Goal: Task Accomplishment & Management: Use online tool/utility

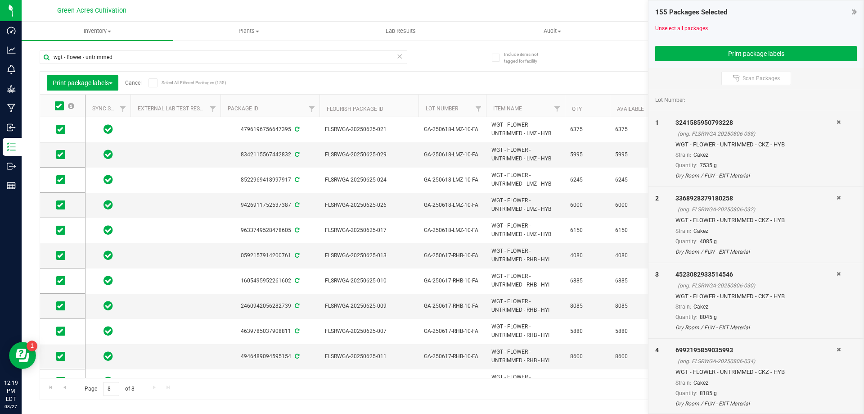
click at [136, 86] on link "Cancel" at bounding box center [133, 83] width 17 height 6
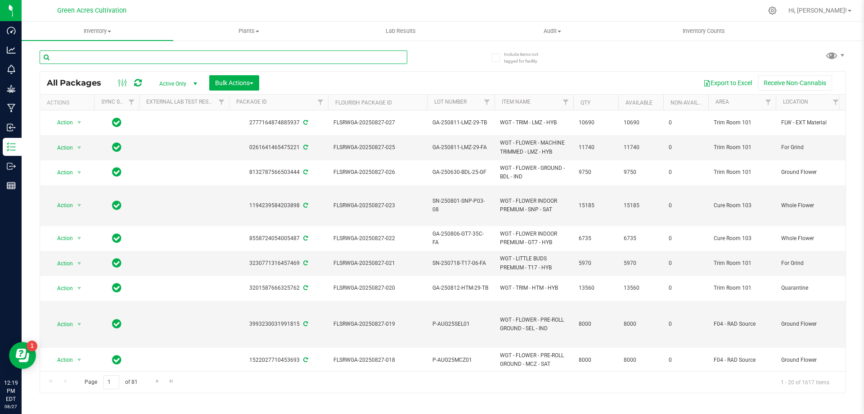
click at [281, 58] on input "text" at bounding box center [224, 57] width 368 height 14
click at [221, 52] on input "text" at bounding box center [224, 57] width 368 height 14
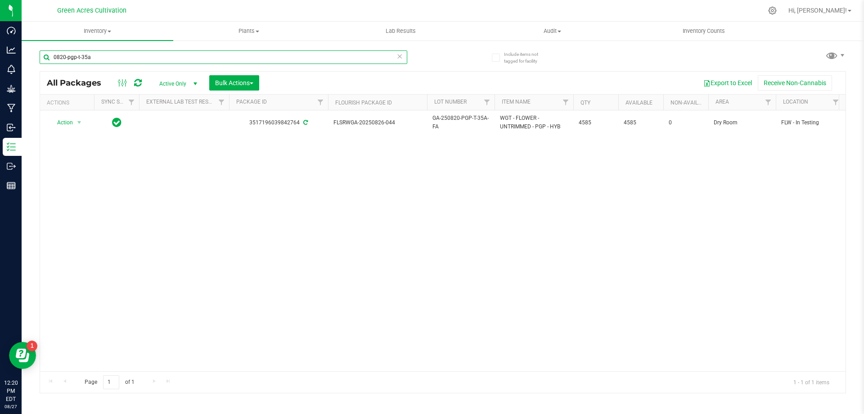
type input "0820-pgp-t-35a"
click at [387, 228] on div "Action Action Adjust qty Create package Edit attributes Global inventory Locate…" at bounding box center [443, 240] width 806 height 261
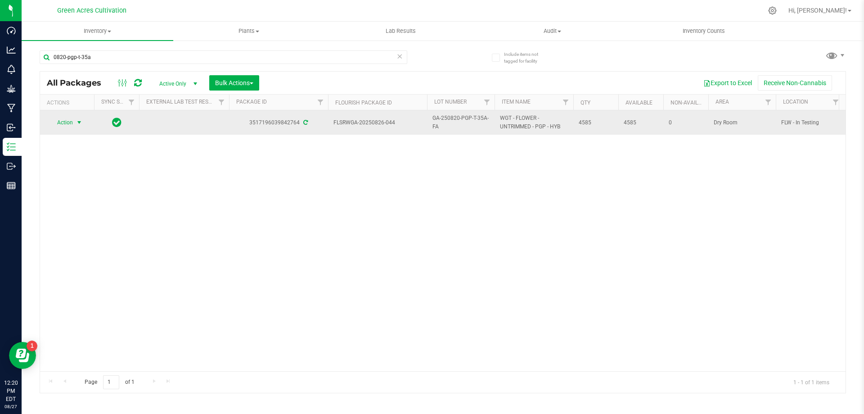
click at [69, 121] on span "Action" at bounding box center [61, 122] width 24 height 13
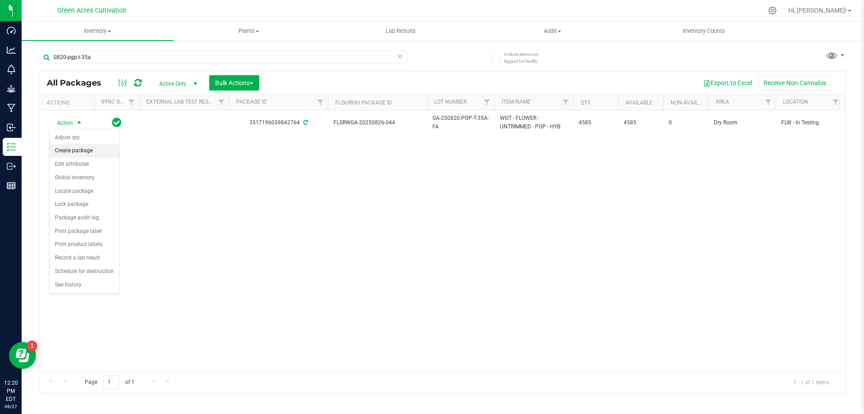
click at [78, 150] on li "Create package" at bounding box center [85, 151] width 70 height 14
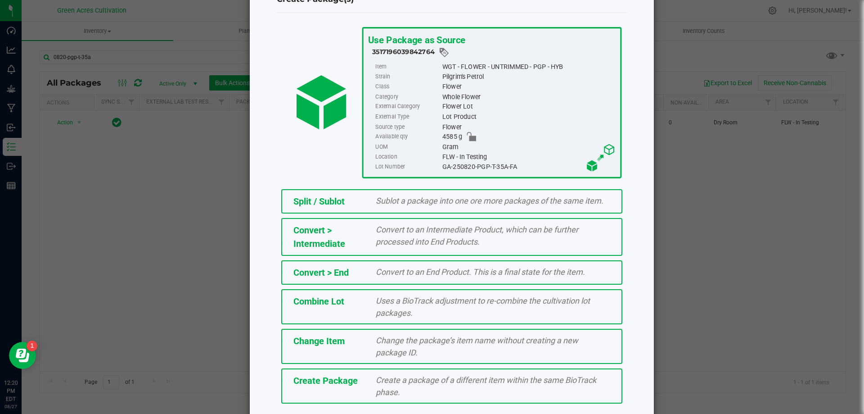
scroll to position [65, 0]
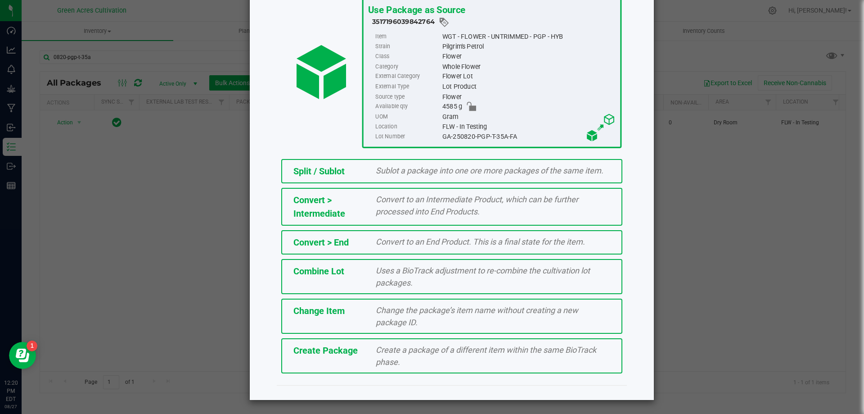
click at [392, 362] on span "Create a package of a different item within the same BioTrack phase." at bounding box center [486, 356] width 221 height 22
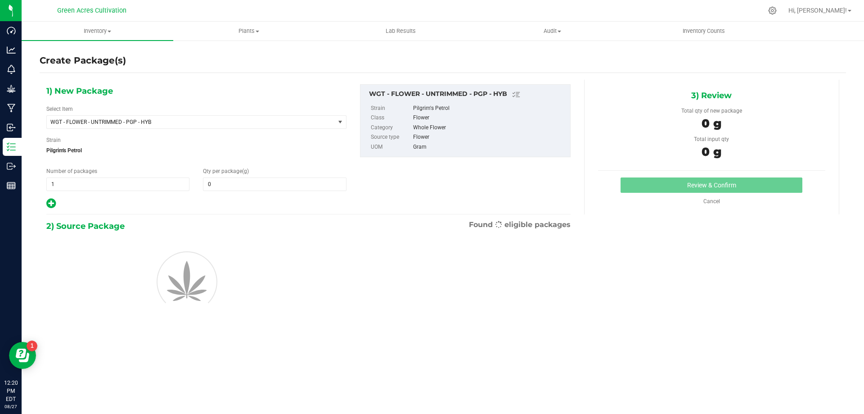
type input "0.0000"
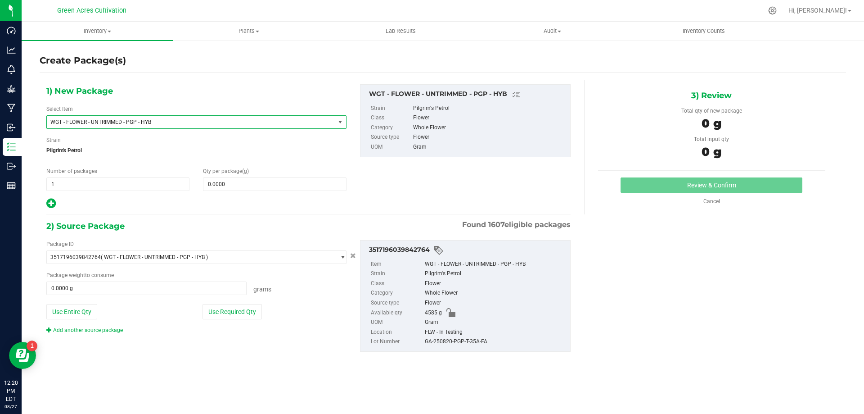
click at [234, 122] on span "WGT - FLOWER - UNTRIMMED - PGP - HYB" at bounding box center [185, 122] width 270 height 6
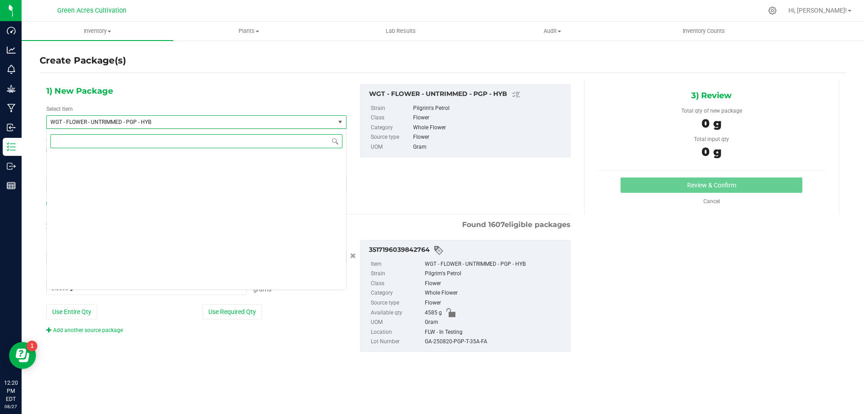
scroll to position [191560, 0]
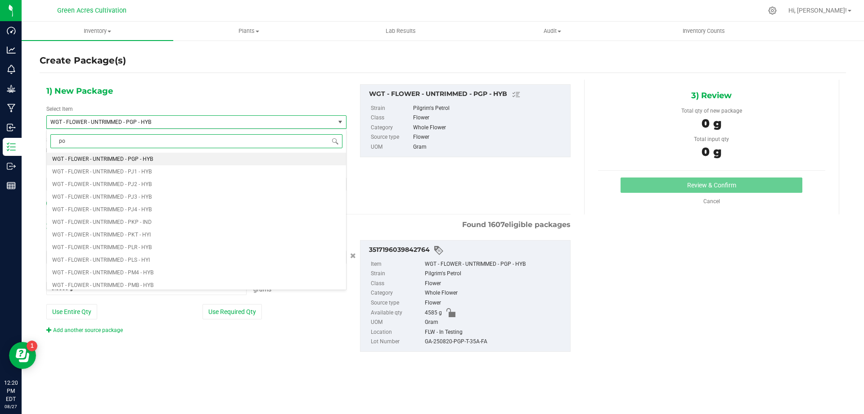
type input "p"
type input "pgp"
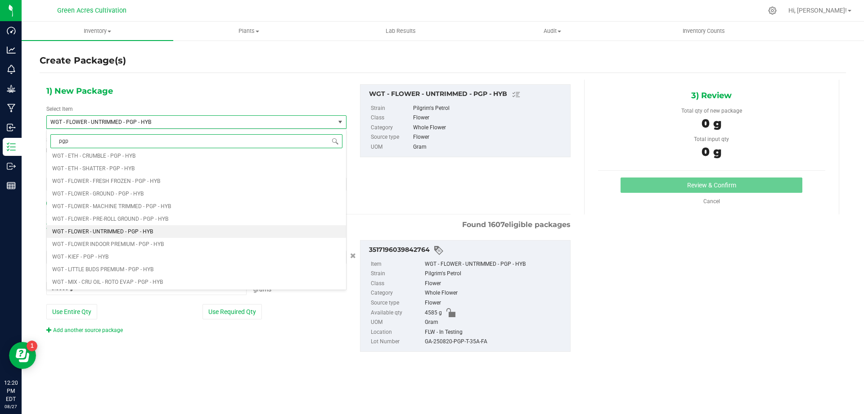
scroll to position [405, 0]
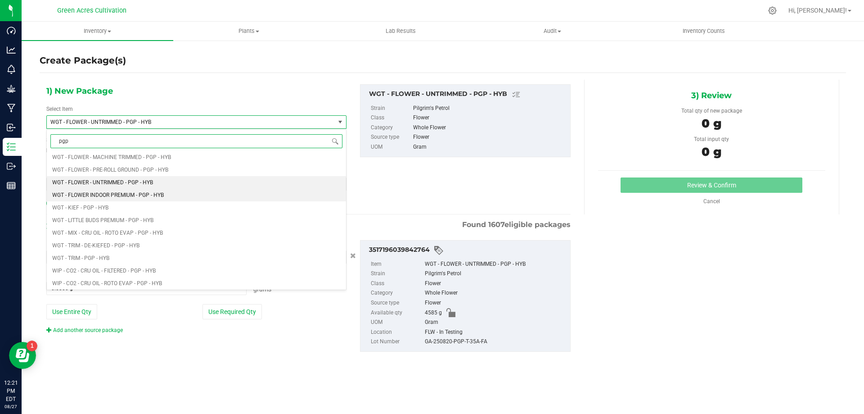
click at [162, 193] on span "WGT - FLOWER INDOOR PREMIUM - PGP - HYB" at bounding box center [108, 195] width 112 height 6
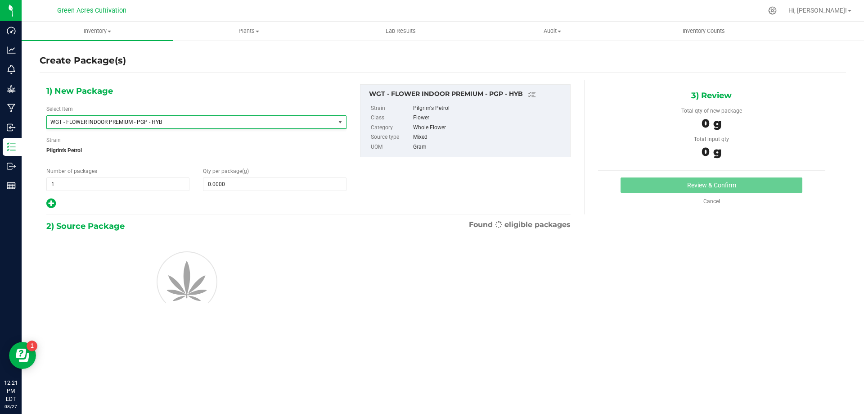
type input "0.0000"
click at [240, 179] on span at bounding box center [274, 184] width 143 height 14
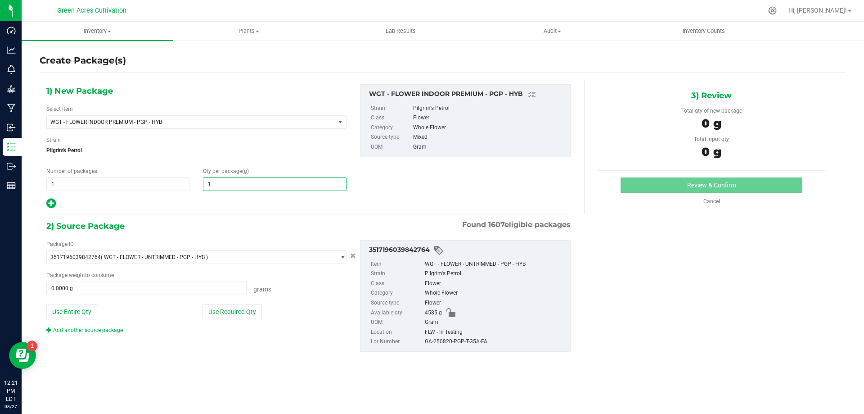
type input "10"
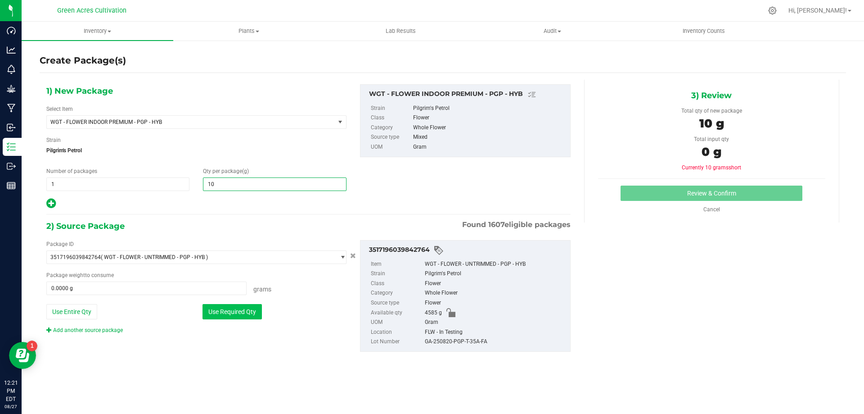
type input "10.0000"
click at [248, 316] on button "Use Required Qty" at bounding box center [232, 311] width 59 height 15
type input "10.0000 g"
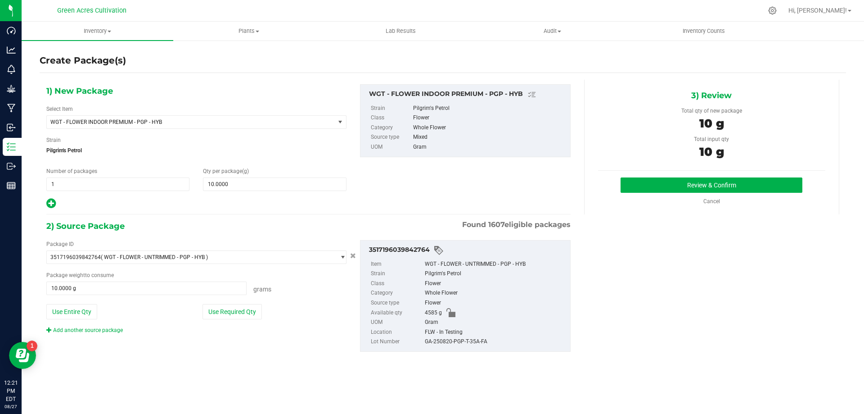
click at [437, 340] on div "GA-250820-PGP-T-35A-FA" at bounding box center [495, 342] width 141 height 10
copy div "GA-250820-PGP-T-35A-FA"
click at [482, 295] on div "Whole Flower" at bounding box center [495, 293] width 141 height 10
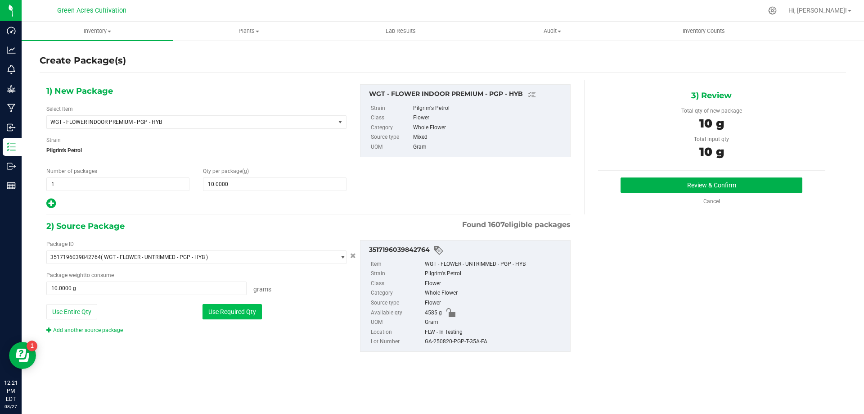
click at [232, 307] on button "Use Required Qty" at bounding box center [232, 311] width 59 height 15
click at [641, 181] on button "Review & Confirm" at bounding box center [712, 184] width 182 height 15
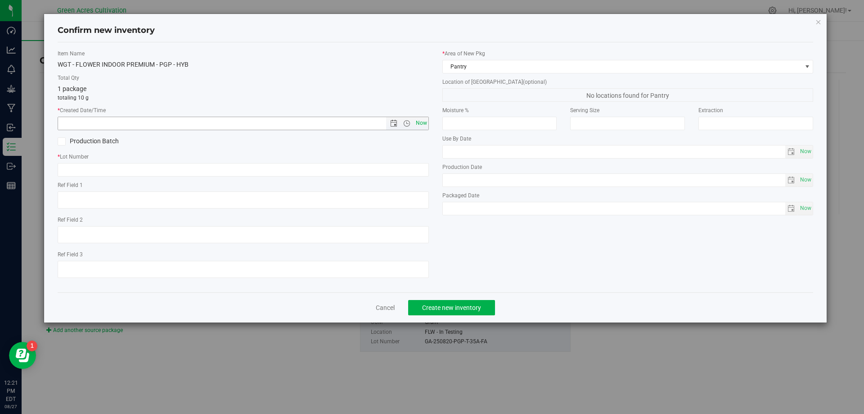
click at [423, 123] on span "Now" at bounding box center [421, 123] width 15 height 13
type input "[DATE] 12:21 PM"
click at [397, 181] on label "Ref Field 1" at bounding box center [243, 185] width 371 height 8
click at [395, 172] on input "text" at bounding box center [243, 170] width 371 height 14
paste input "GA-250820-PGP-T-35A-FA"
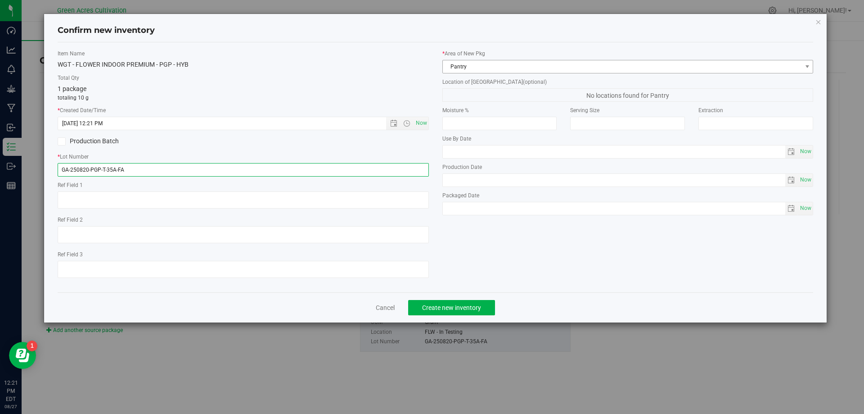
type input "GA-250820-PGP-T-35A-FA"
click at [509, 70] on span "Pantry" at bounding box center [622, 66] width 359 height 13
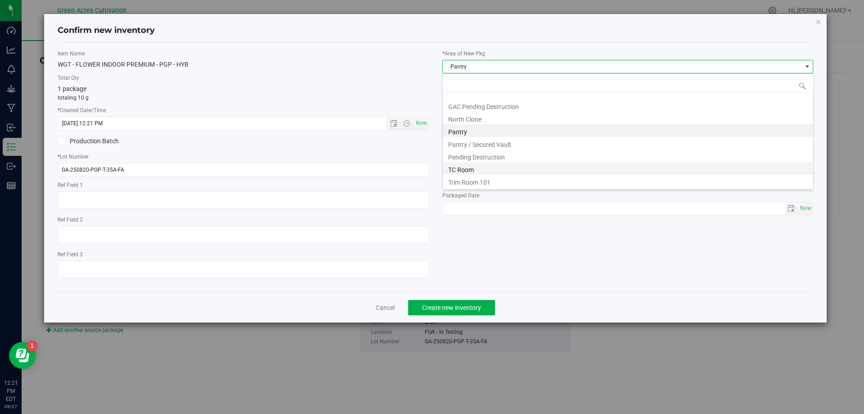
scroll to position [0, 0]
click at [491, 166] on li "Dry Room" at bounding box center [628, 166] width 370 height 13
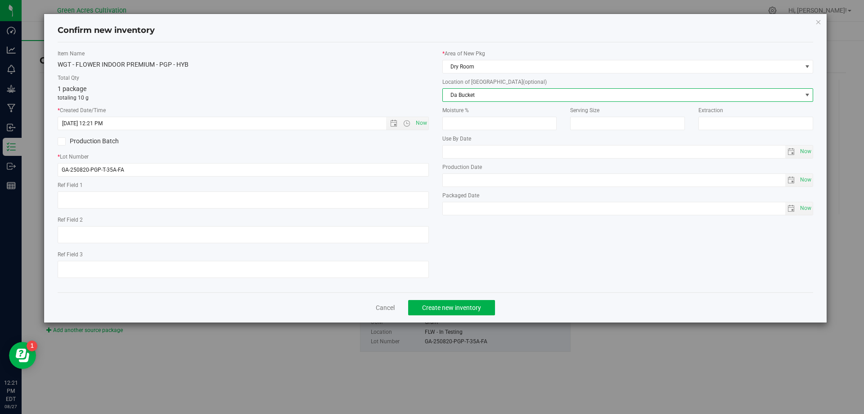
click at [506, 94] on span "Da Bucket" at bounding box center [622, 95] width 359 height 13
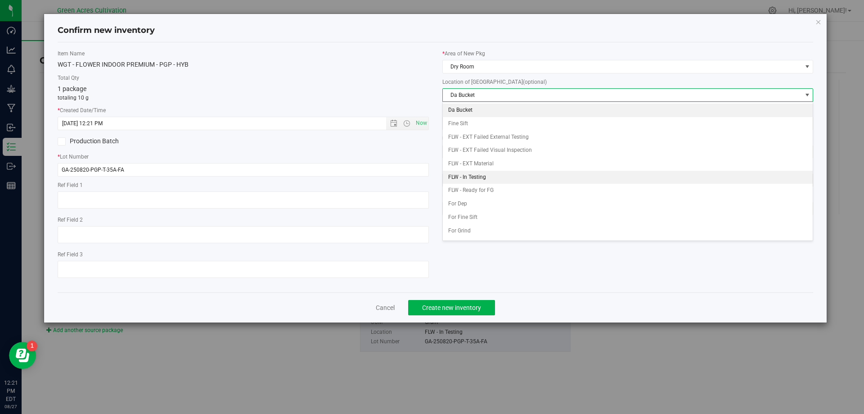
click at [484, 179] on li "FLW - In Testing" at bounding box center [628, 178] width 370 height 14
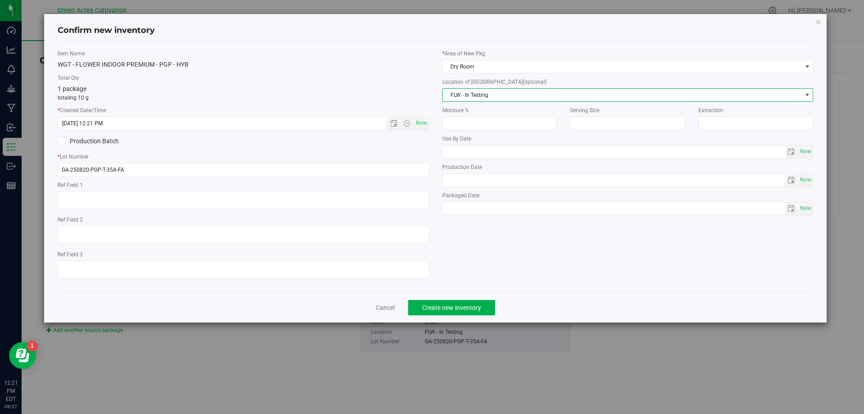
click at [552, 263] on div "Item Name WGT - FLOWER INDOOR PREMIUM - PGP - HYB Total Qty 1 package totaling …" at bounding box center [436, 167] width 770 height 235
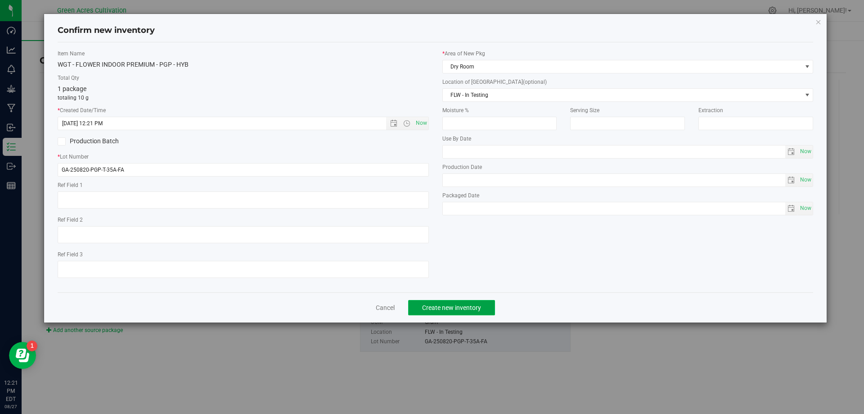
click at [438, 305] on span "Create new inventory" at bounding box center [451, 307] width 59 height 7
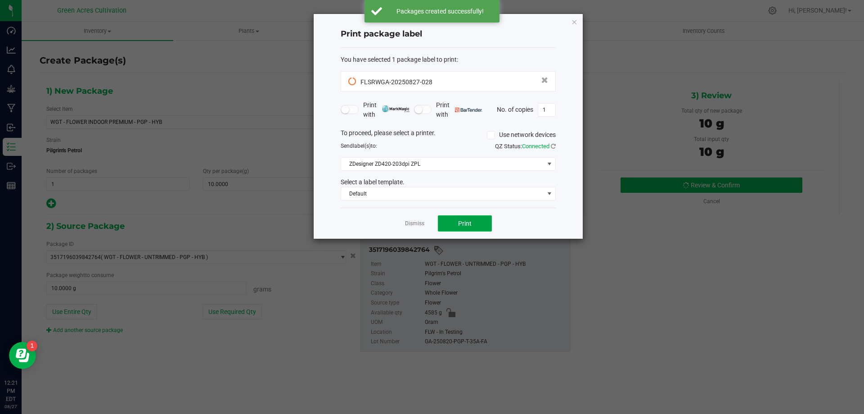
click at [465, 219] on button "Print" at bounding box center [465, 223] width 54 height 16
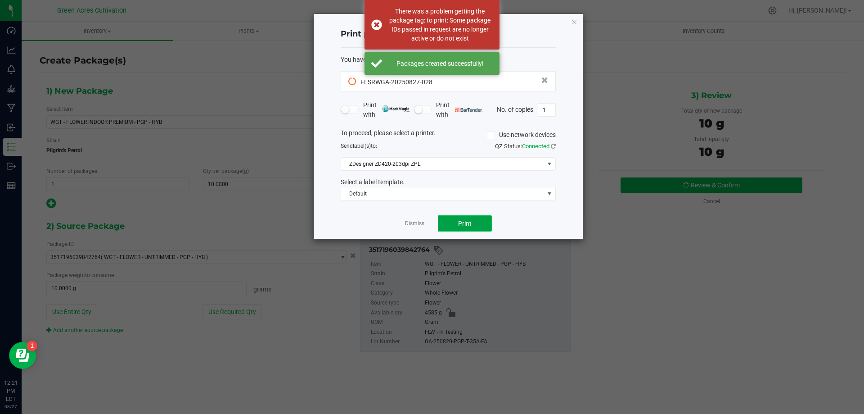
click at [467, 222] on span "Print" at bounding box center [465, 223] width 14 height 7
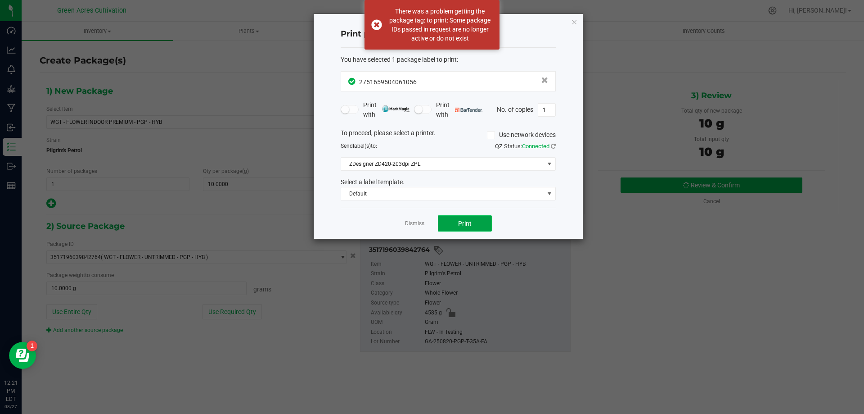
drag, startPoint x: 470, startPoint y: 222, endPoint x: 481, endPoint y: 222, distance: 10.8
click at [481, 222] on button "Print" at bounding box center [465, 223] width 54 height 16
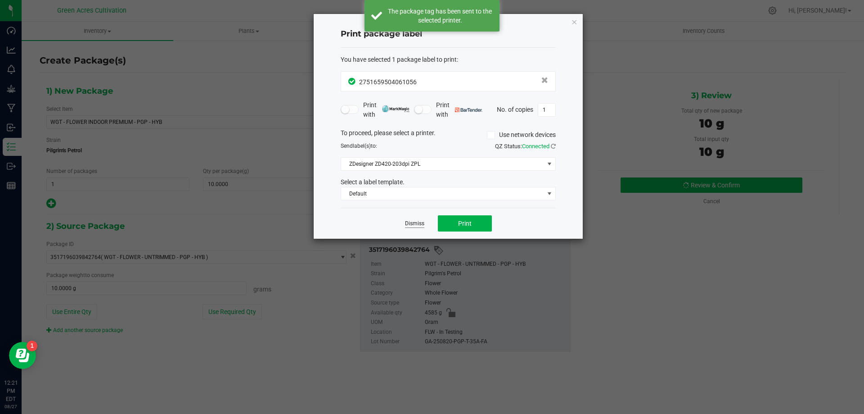
click at [415, 224] on link "Dismiss" at bounding box center [414, 224] width 19 height 8
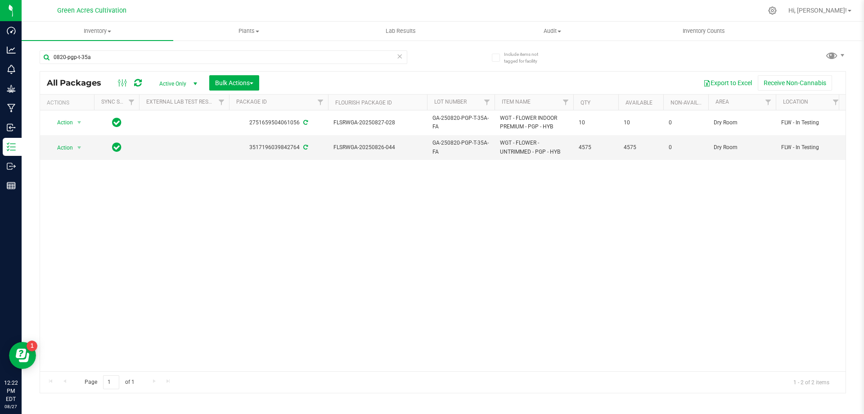
click at [259, 283] on div "Action Action Adjust qty Create package Edit attributes Global inventory Locate…" at bounding box center [443, 240] width 806 height 261
click at [65, 142] on span "Action" at bounding box center [61, 147] width 24 height 13
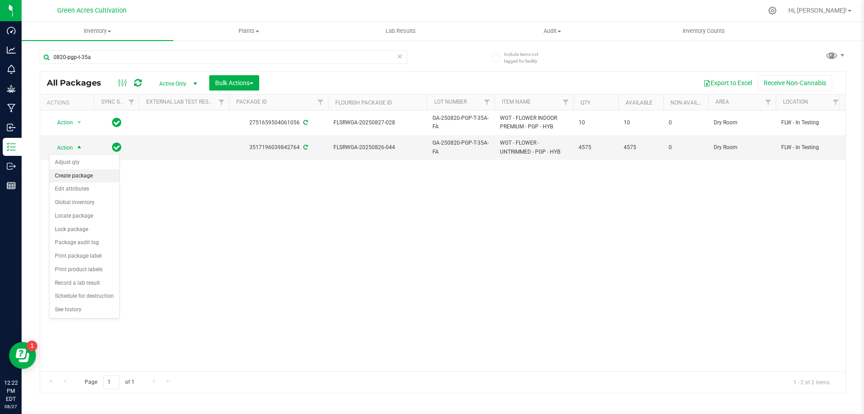
click at [81, 175] on li "Create package" at bounding box center [85, 176] width 70 height 14
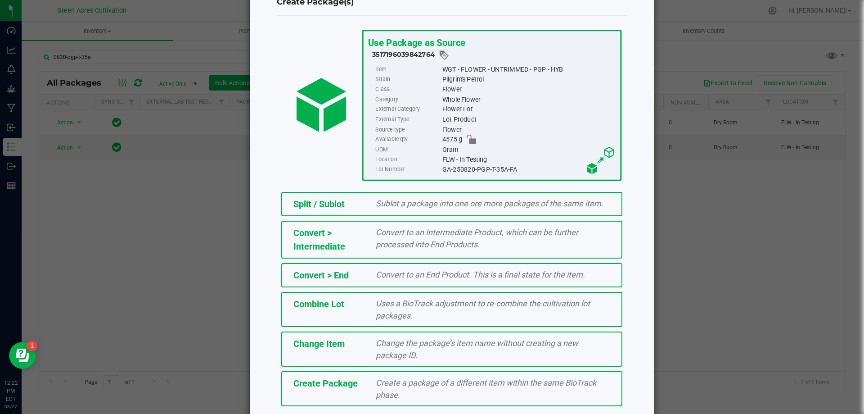
scroll to position [65, 0]
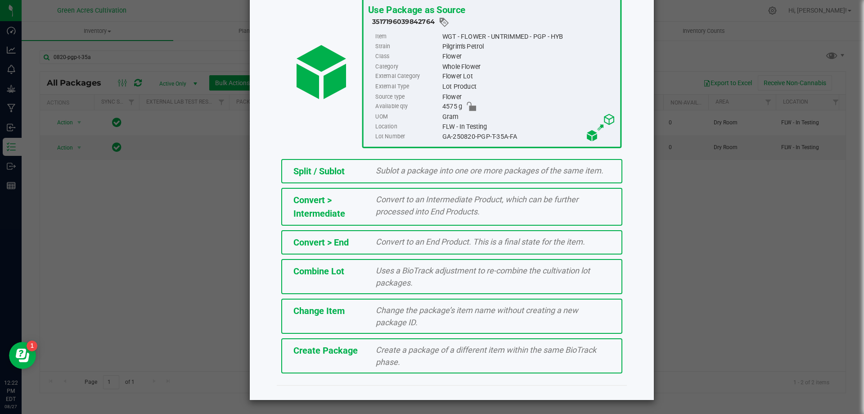
click at [350, 355] on span "Create Package" at bounding box center [325, 350] width 64 height 11
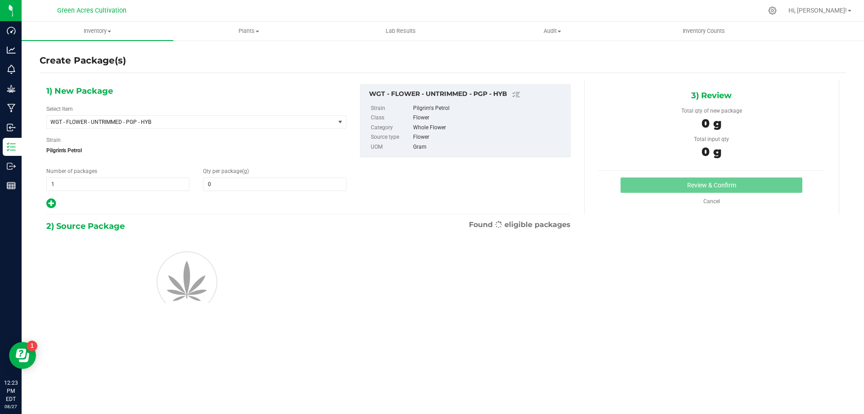
type input "0.0000"
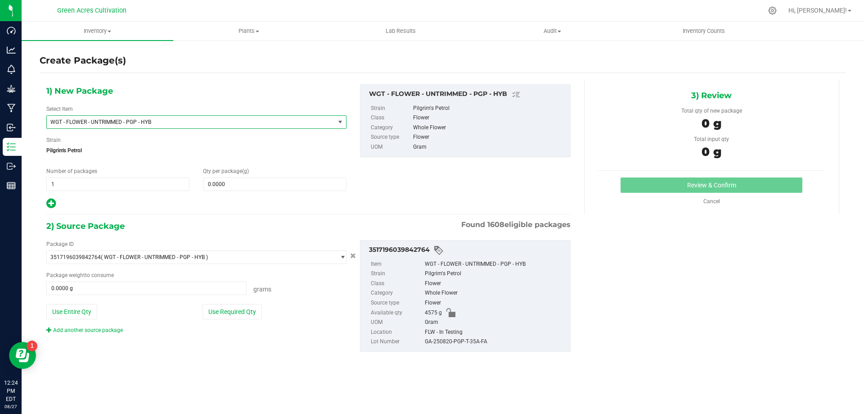
click at [175, 120] on span "WGT - FLOWER - UNTRIMMED - PGP - HYB" at bounding box center [185, 122] width 270 height 6
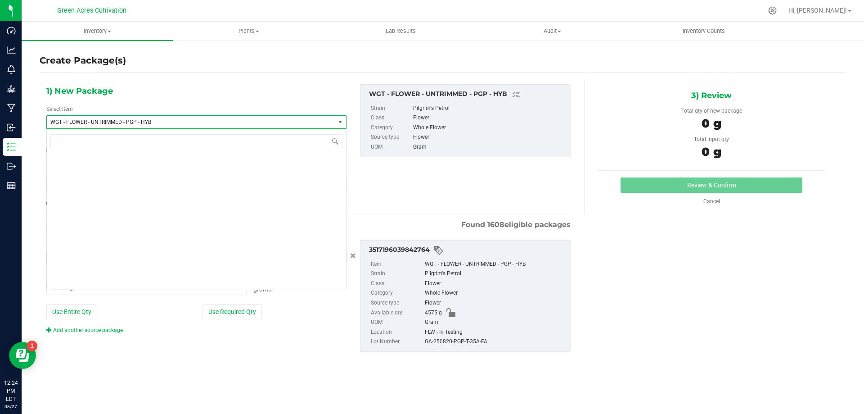
scroll to position [191560, 0]
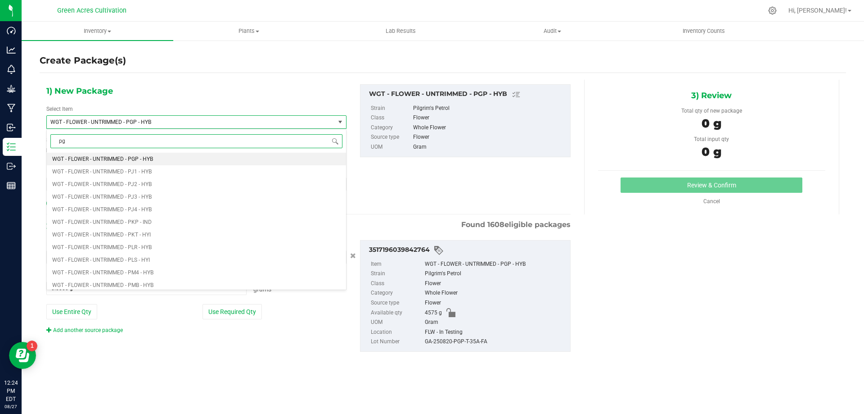
type input "pgp"
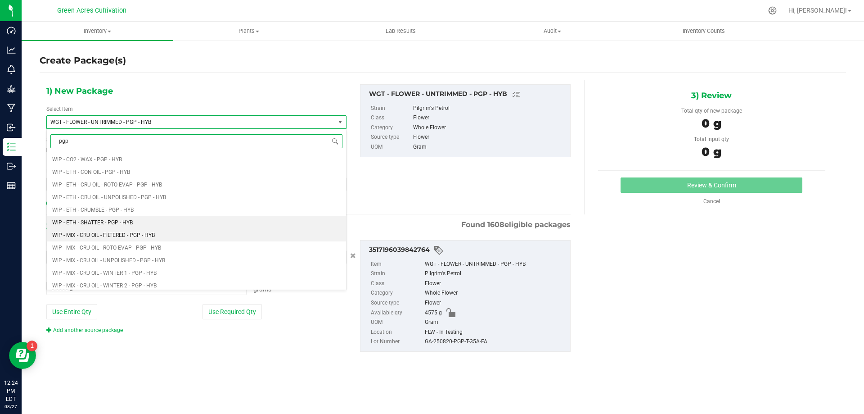
scroll to position [583, 0]
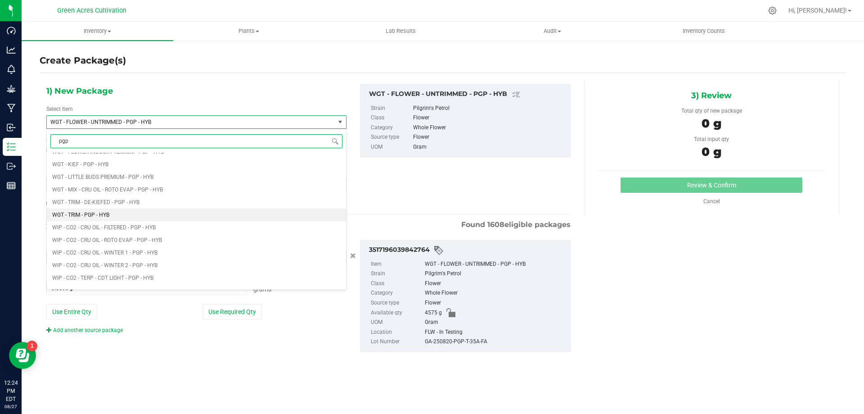
click at [136, 217] on li "WGT - TRIM - PGP - HYB" at bounding box center [196, 214] width 299 height 13
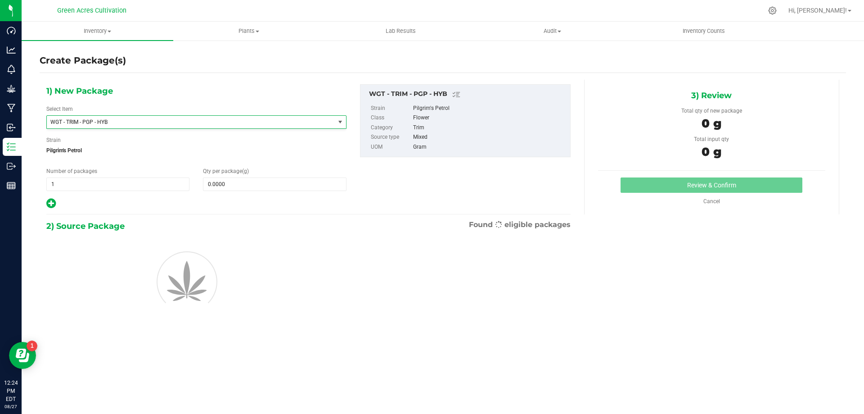
type input "0.0000"
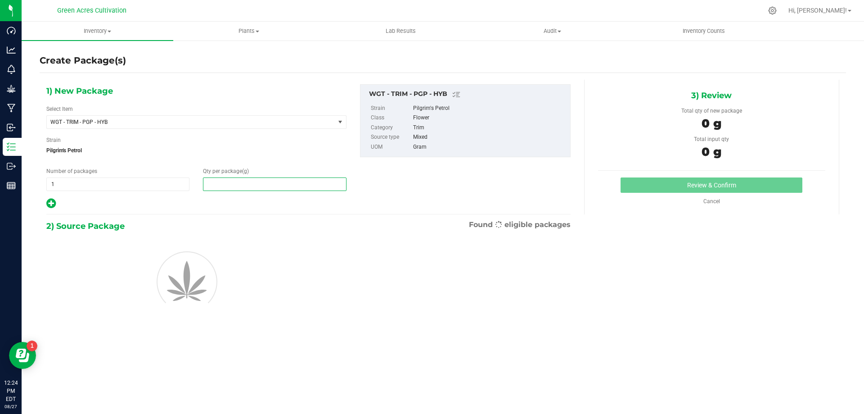
click at [284, 189] on span at bounding box center [274, 184] width 143 height 14
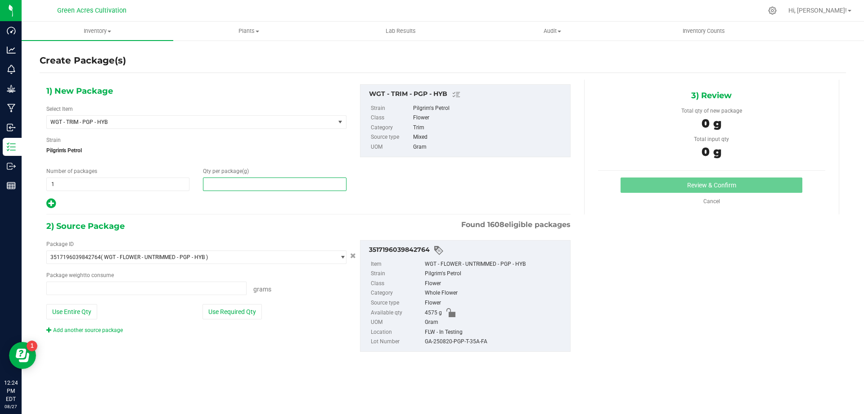
type input "0.0000 g"
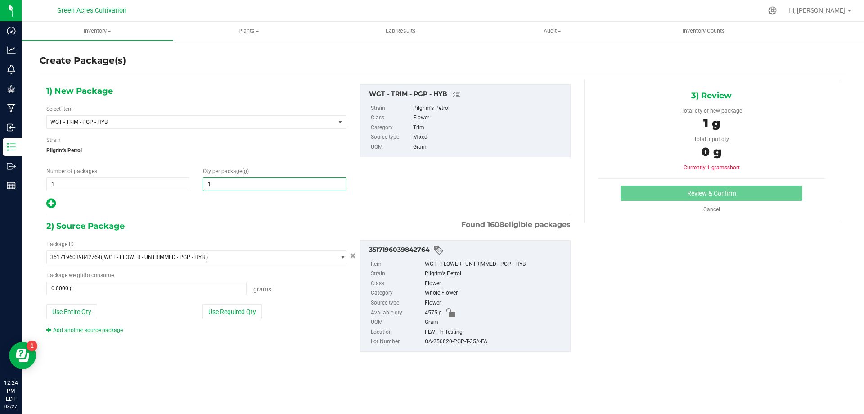
type input "10"
type input "10.0000"
click at [261, 211] on div "1) New Package Select Item WGT - TRIM - PGP - HYB WGT - TRIM - PAD - HYS WGT - …" at bounding box center [309, 225] width 538 height 291
click at [252, 308] on button "Use Required Qty" at bounding box center [232, 311] width 59 height 15
type input "10.0000 g"
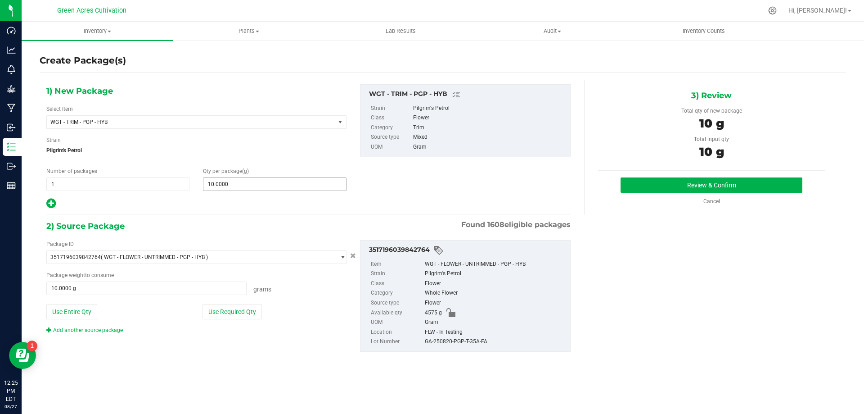
click at [290, 183] on span "10.0000 10" at bounding box center [274, 184] width 143 height 14
click at [251, 311] on button "Use Required Qty" at bounding box center [232, 311] width 59 height 15
click at [440, 341] on div "GA-250820-PGP-T-35A-FA" at bounding box center [495, 342] width 141 height 10
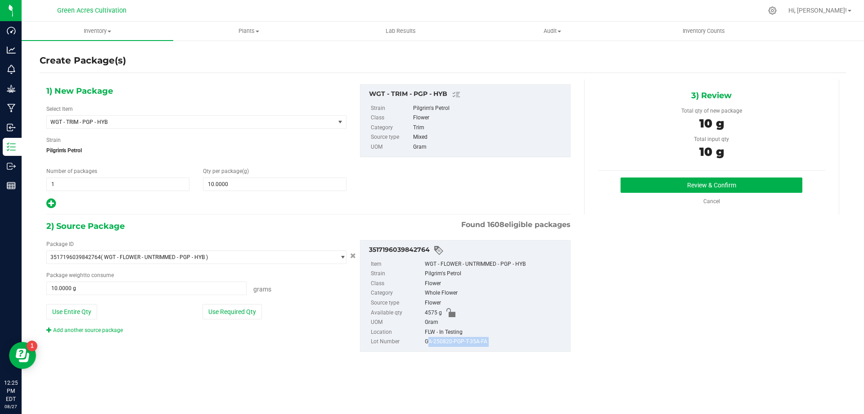
copy div "GA-250820-PGP-T-35A-FA"
click at [550, 296] on div "Whole Flower" at bounding box center [495, 293] width 141 height 10
click at [672, 182] on button "Review & Confirm" at bounding box center [712, 184] width 182 height 15
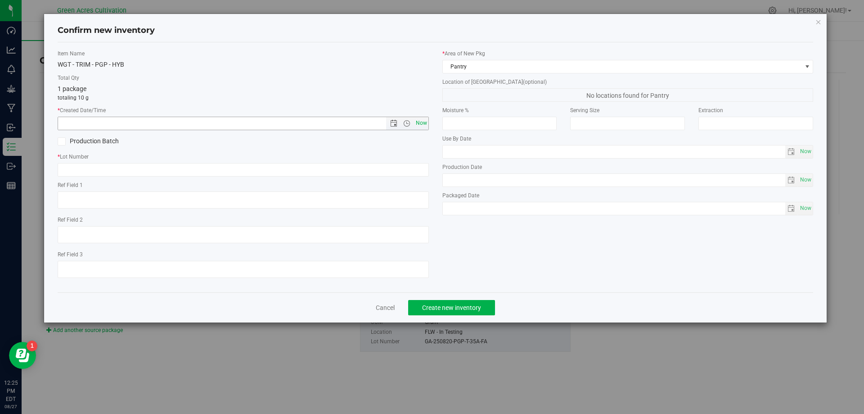
click at [424, 123] on span "Now" at bounding box center [421, 123] width 15 height 13
type input "[DATE] 12:25 PM"
click at [409, 175] on input "text" at bounding box center [243, 170] width 371 height 14
paste input "GA-250820-PGP-T-35A-FA"
type input "GA-250820-PGP-T-35A-TB"
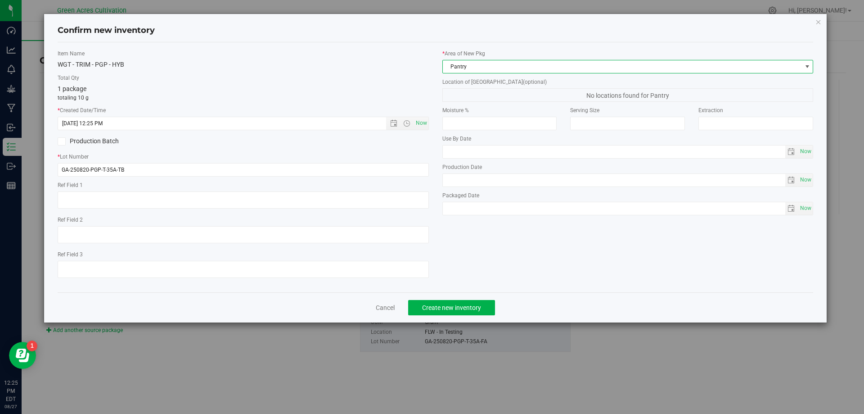
click at [555, 65] on span "Pantry" at bounding box center [622, 66] width 359 height 13
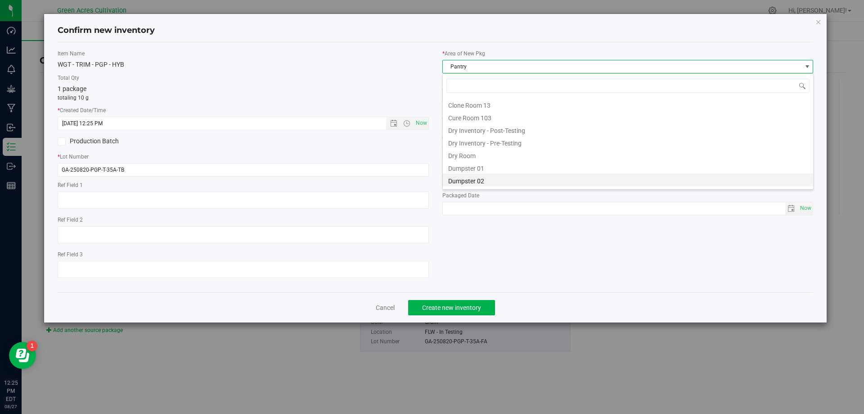
scroll to position [0, 0]
click at [507, 163] on li "Dry Room" at bounding box center [628, 166] width 370 height 13
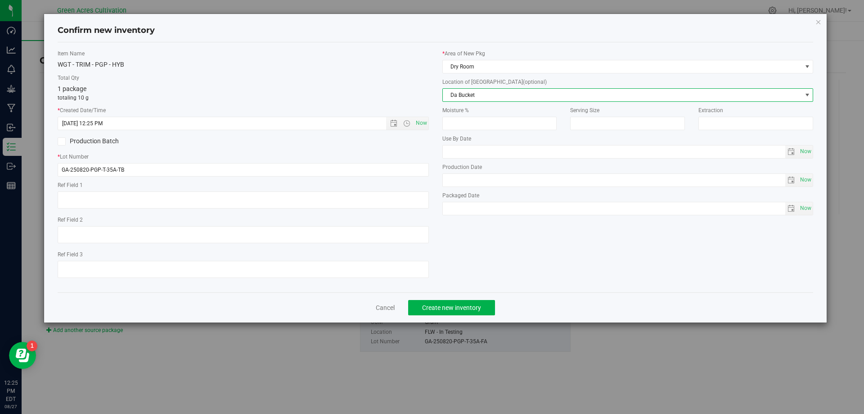
click at [487, 92] on span "Da Bucket" at bounding box center [622, 95] width 359 height 13
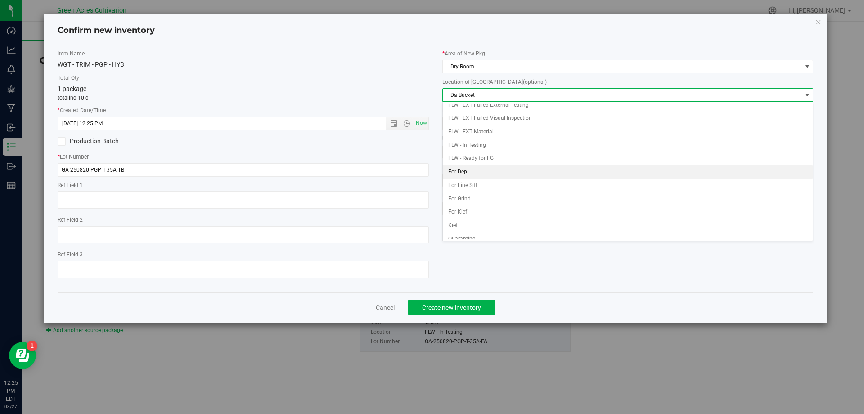
scroll to position [39, 0]
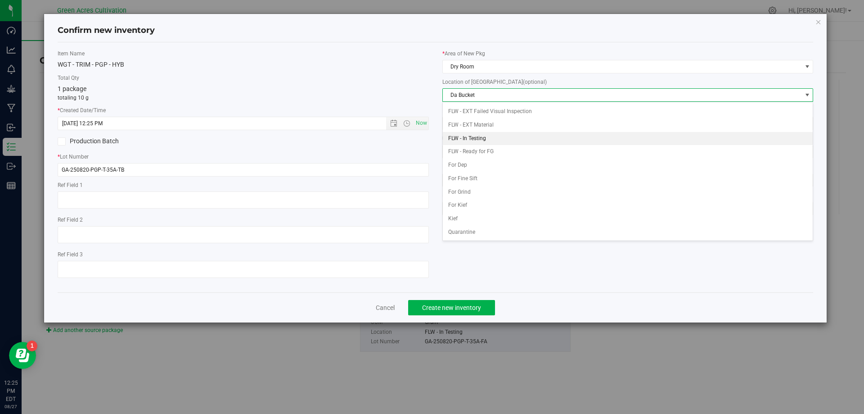
click at [480, 133] on li "FLW - In Testing" at bounding box center [628, 139] width 370 height 14
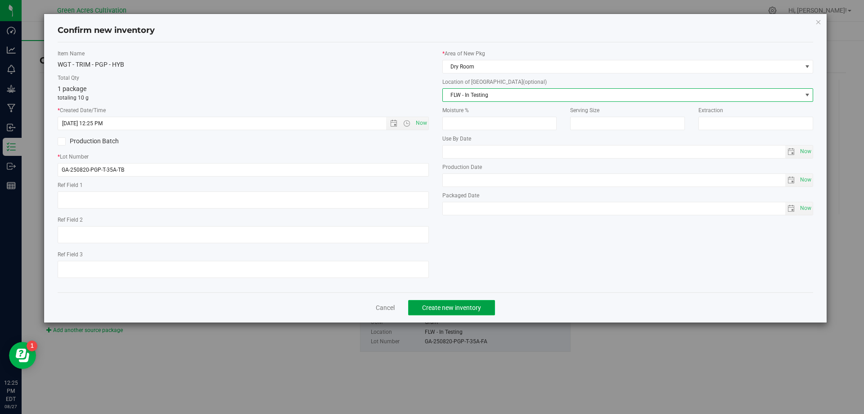
click at [460, 307] on span "Create new inventory" at bounding box center [451, 307] width 59 height 7
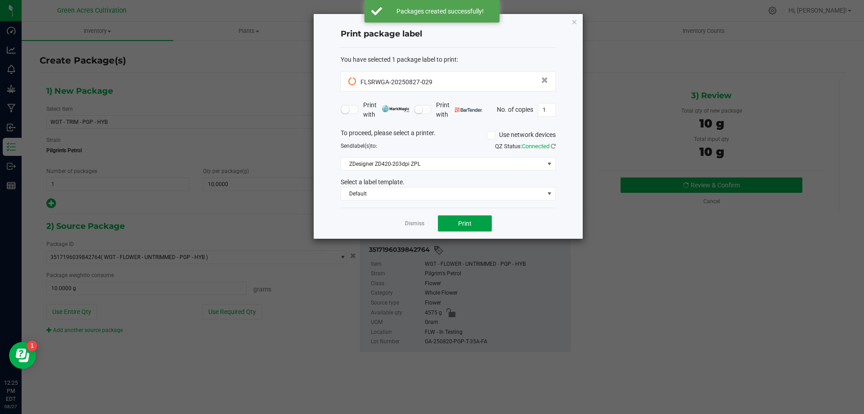
click at [473, 221] on button "Print" at bounding box center [465, 223] width 54 height 16
click at [413, 222] on link "Dismiss" at bounding box center [414, 224] width 19 height 8
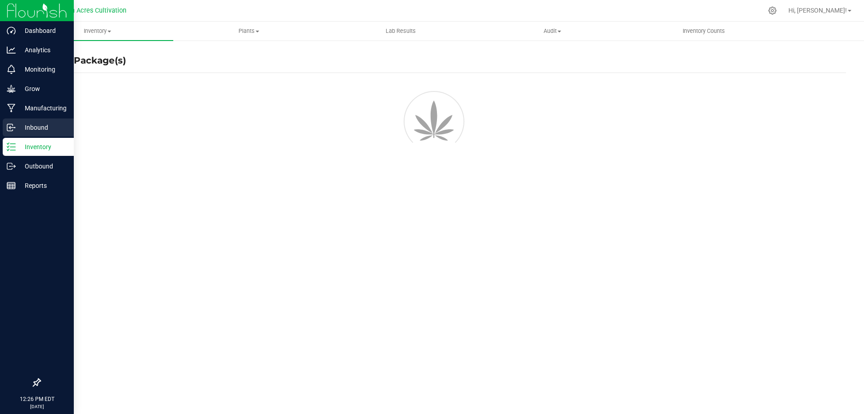
click at [15, 120] on div "Inbound" at bounding box center [38, 127] width 71 height 18
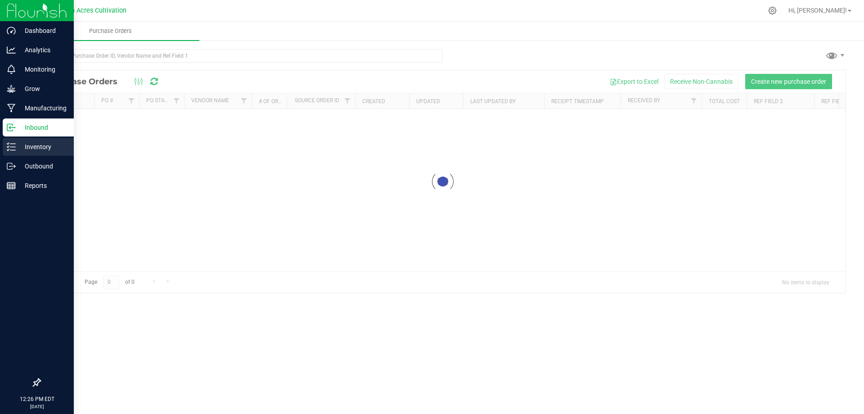
click at [41, 149] on p "Inventory" at bounding box center [43, 146] width 54 height 11
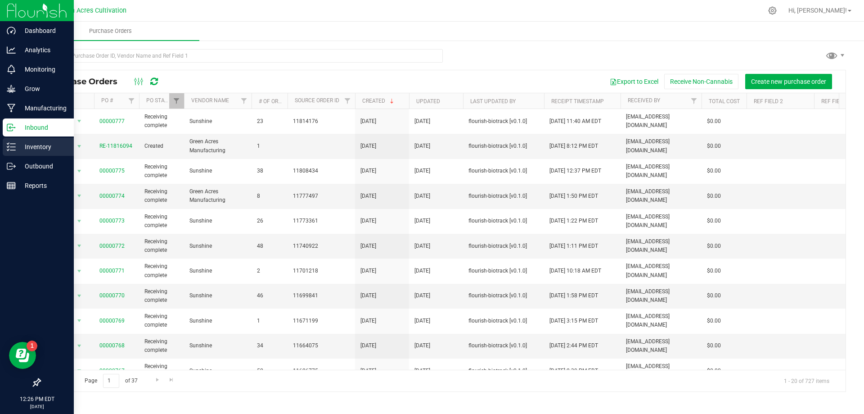
click at [16, 144] on p "Inventory" at bounding box center [43, 146] width 54 height 11
